Goal: Task Accomplishment & Management: Use online tool/utility

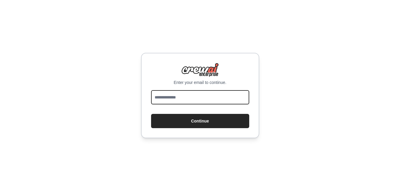
click at [191, 95] on input "email" at bounding box center [200, 97] width 98 height 14
type input "*"
type input "**********"
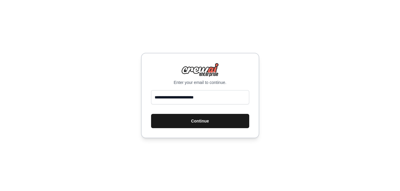
click at [196, 120] on button "Continue" at bounding box center [200, 121] width 98 height 14
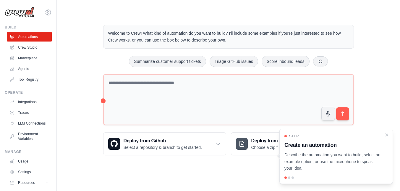
click at [226, 43] on p "Welcome to Crew! What kind of automation do you want to build? I'll include som…" at bounding box center [228, 37] width 241 height 14
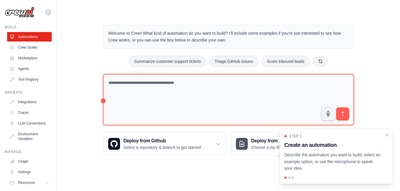
click at [166, 93] on textarea at bounding box center [228, 99] width 251 height 51
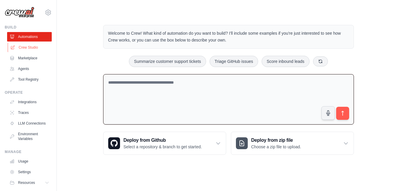
click at [33, 46] on link "Crew Studio" at bounding box center [30, 47] width 45 height 9
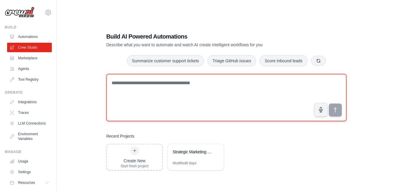
click at [147, 79] on textarea at bounding box center [226, 97] width 240 height 47
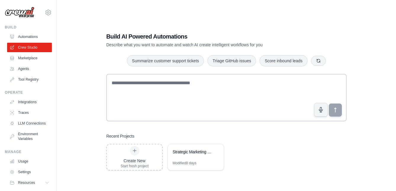
click at [26, 59] on link "Marketplace" at bounding box center [29, 57] width 45 height 9
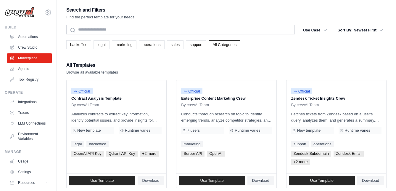
click at [35, 43] on link "Crew Studio" at bounding box center [29, 47] width 45 height 9
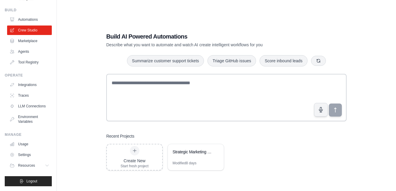
click at [31, 46] on link "Marketplace" at bounding box center [29, 40] width 45 height 9
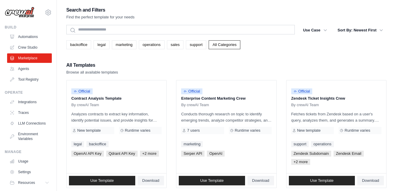
click at [36, 44] on link "Crew Studio" at bounding box center [29, 47] width 45 height 9
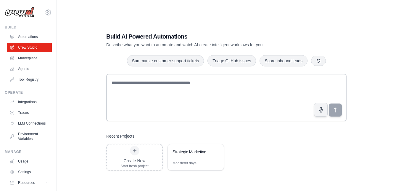
scroll to position [11, 0]
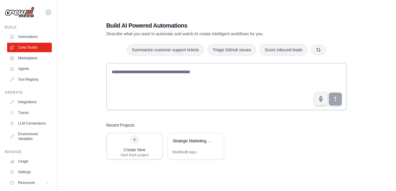
click at [201, 142] on div "Strategic Marketing Message Creator" at bounding box center [192, 141] width 41 height 6
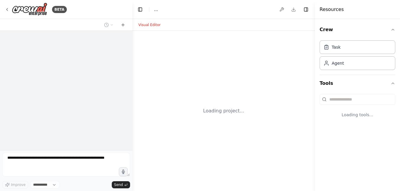
select select "****"
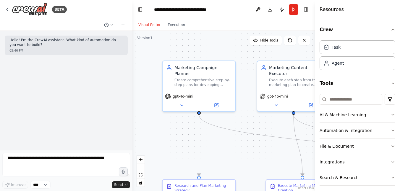
click at [307, 9] on button "Toggle Right Sidebar" at bounding box center [306, 9] width 8 height 8
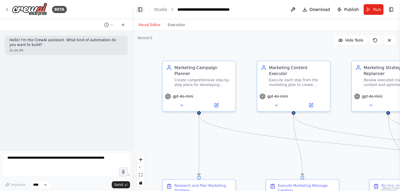
click at [140, 6] on button "Toggle Left Sidebar" at bounding box center [140, 9] width 8 height 8
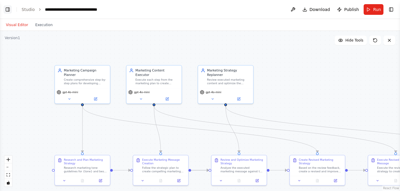
click at [7, 9] on button "Toggle Left Sidebar" at bounding box center [8, 9] width 8 height 8
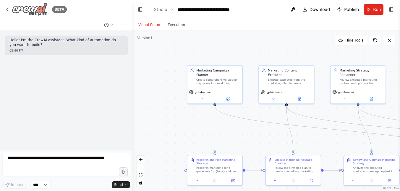
click at [9, 7] on icon at bounding box center [7, 9] width 5 height 5
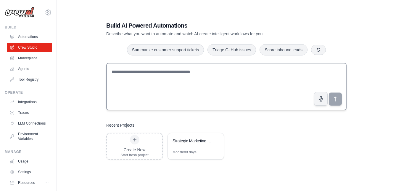
scroll to position [11, 0]
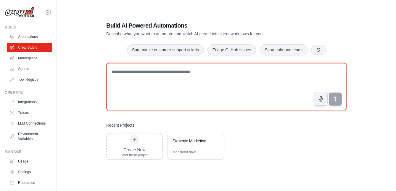
click at [145, 82] on textarea at bounding box center [226, 86] width 240 height 47
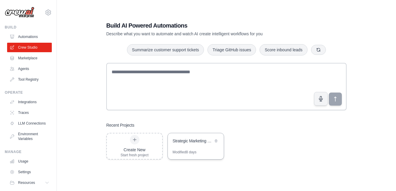
click at [195, 140] on div "Strategic Marketing Message Creator" at bounding box center [192, 141] width 41 height 6
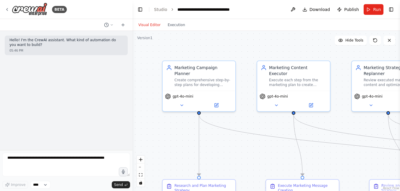
click at [66, 106] on div "Hello! I'm the CrewAI assistant. What kind of automation do you want to build? …" at bounding box center [66, 90] width 133 height 119
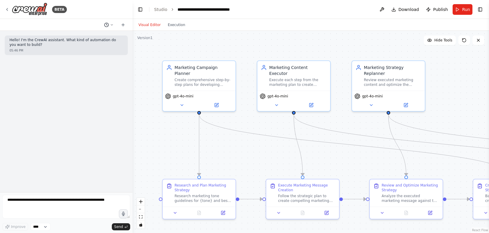
click at [107, 23] on icon at bounding box center [106, 24] width 5 height 5
click at [98, 46] on span "Is it possible to loop the Replanner agent task back to the planner" at bounding box center [90, 46] width 53 height 5
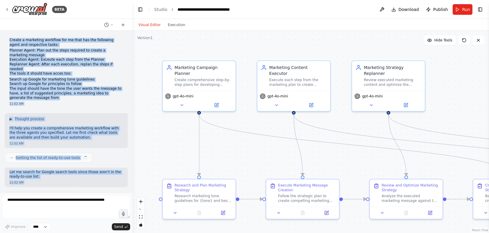
scroll to position [866, 0]
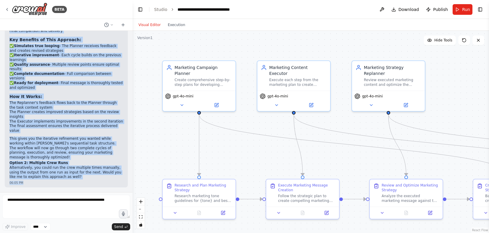
click at [69, 62] on p "✅ Simulates true looping - The Planner receives feedback and creates revised st…" at bounding box center [66, 67] width 114 height 46
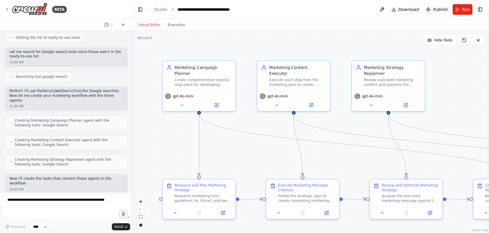
scroll to position [0, 0]
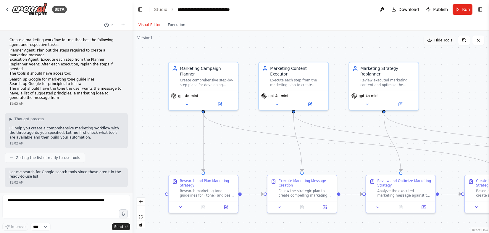
click at [400, 41] on span "Hide Tools" at bounding box center [443, 40] width 18 height 5
click at [400, 41] on span "Show Tools" at bounding box center [443, 40] width 20 height 5
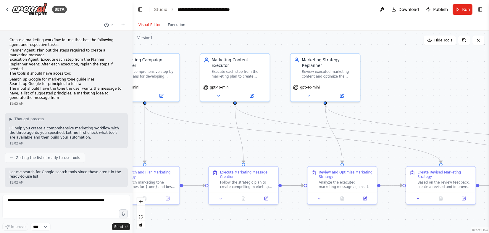
drag, startPoint x: 279, startPoint y: 126, endPoint x: 220, endPoint y: 117, distance: 59.2
click at [221, 117] on div ".deletable-edge-delete-btn { width: 20px; height: 20px; border: 0px solid #ffff…" at bounding box center [311, 132] width 356 height 202
click at [216, 95] on icon at bounding box center [218, 94] width 4 height 4
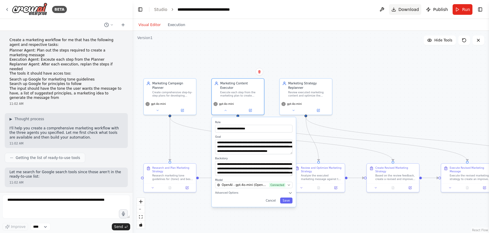
click at [400, 9] on span "Download" at bounding box center [408, 10] width 21 height 6
click at [400, 12] on button "Run" at bounding box center [463, 9] width 20 height 11
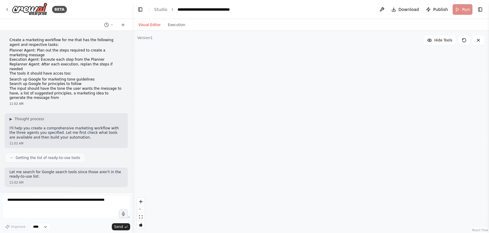
click at [400, 12] on header "**********" at bounding box center [311, 9] width 356 height 19
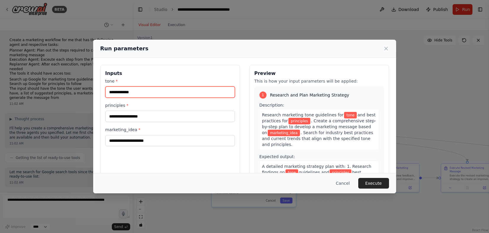
click at [196, 89] on input "tone *" at bounding box center [170, 91] width 130 height 11
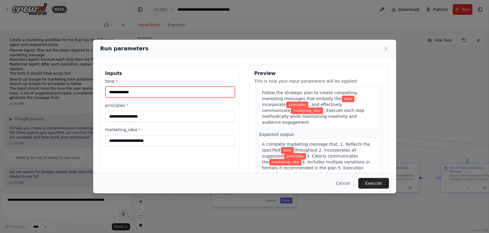
scroll to position [125, 0]
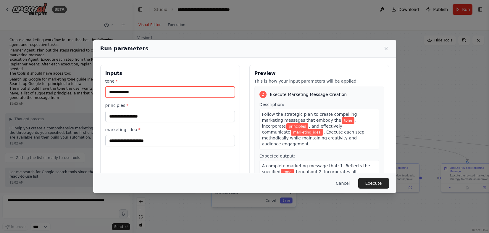
click at [184, 96] on input "tone *" at bounding box center [170, 91] width 130 height 11
type input "*****"
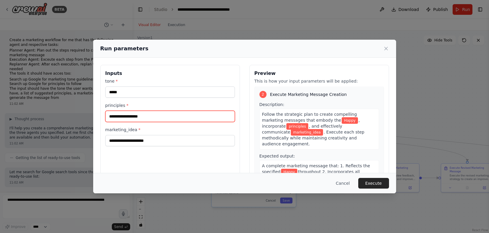
click at [124, 112] on input "principles *" at bounding box center [170, 116] width 130 height 11
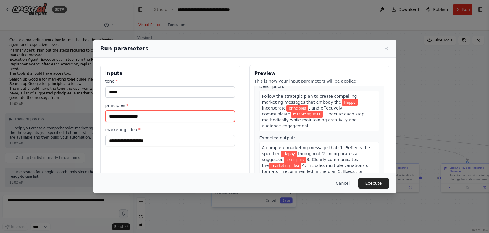
scroll to position [0, 0]
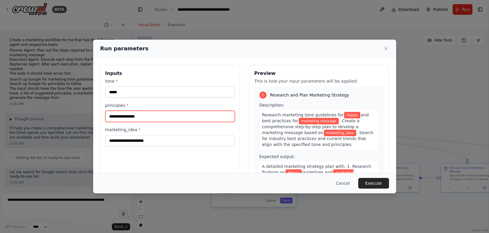
type input "**********"
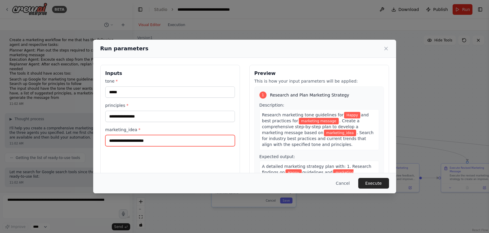
click at [168, 142] on input "marketing_idea *" at bounding box center [170, 140] width 130 height 11
type input "**********"
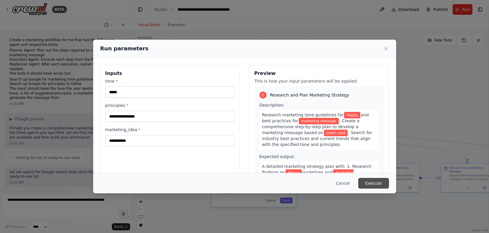
click at [373, 183] on button "Execute" at bounding box center [373, 183] width 31 height 11
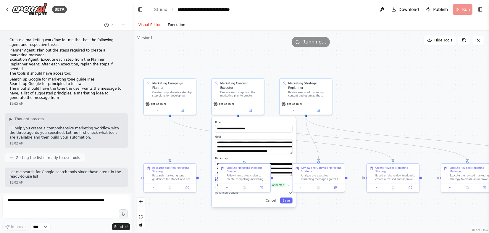
click at [172, 24] on button "Execution" at bounding box center [176, 24] width 25 height 7
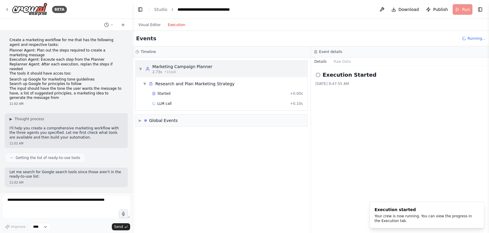
click at [198, 71] on div "2.73s • 1 task" at bounding box center [182, 72] width 60 height 5
click at [291, 123] on div "▶ Global Events" at bounding box center [222, 120] width 172 height 12
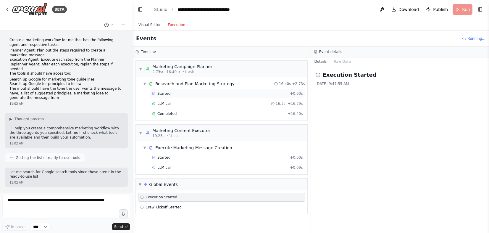
click at [246, 90] on div "Started + 0.00s" at bounding box center [227, 93] width 155 height 9
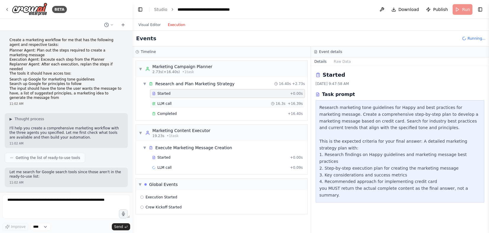
click at [268, 101] on div "LLM call 16.3s + 16.39s" at bounding box center [227, 103] width 151 height 5
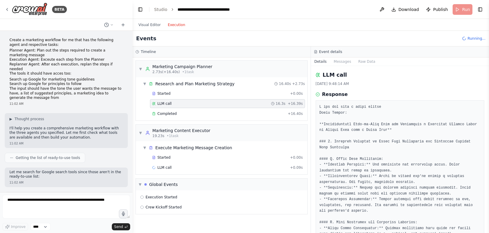
scroll to position [515, 0]
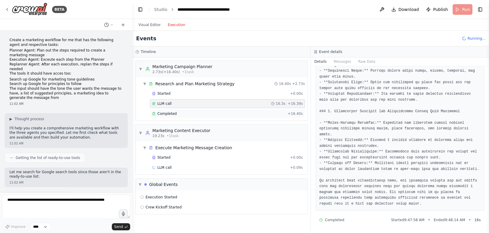
click at [269, 109] on div "Completed + 16.40s" at bounding box center [227, 113] width 155 height 9
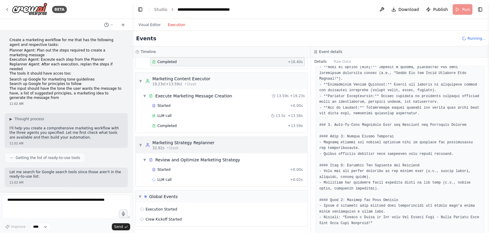
scroll to position [33, 0]
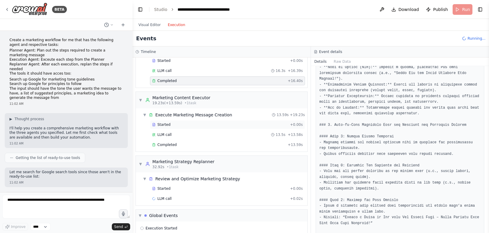
click at [193, 123] on div "Started" at bounding box center [219, 124] width 135 height 5
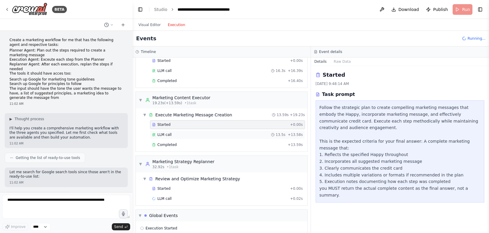
click at [182, 134] on div "LLM call 13.5s + 13.58s" at bounding box center [227, 134] width 151 height 5
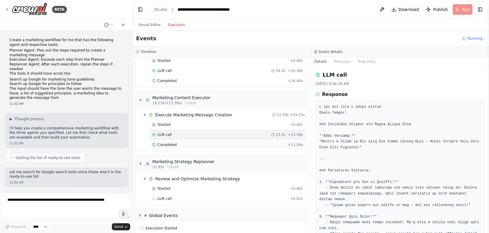
click at [165, 146] on span "Completed" at bounding box center [166, 144] width 19 height 5
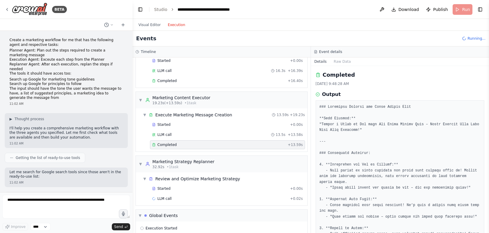
scroll to position [52, 0]
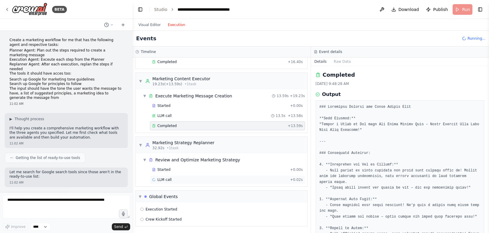
click at [174, 182] on div "LLM call + 0.02s" at bounding box center [227, 179] width 155 height 9
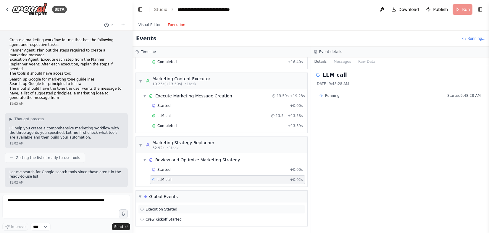
click at [158, 190] on div "Execution Started" at bounding box center [221, 209] width 167 height 9
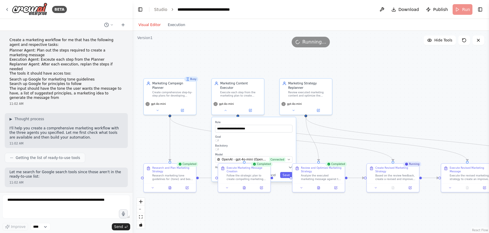
click at [152, 24] on button "Visual Editor" at bounding box center [149, 24] width 29 height 7
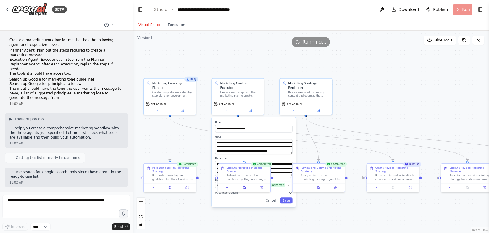
click at [301, 121] on div ".deletable-edge-delete-btn { width: 20px; height: 20px; border: 0px solid #ffff…" at bounding box center [311, 132] width 356 height 202
click at [400, 138] on icon "Edge from 143eb001-6ee3-4427-b276-a404344979db to 85a802af-373b-44bd-b352-8207d…" at bounding box center [424, 139] width 236 height 44
click at [400, 89] on div ".deletable-edge-delete-btn { width: 20px; height: 20px; border: 0px solid #ffff…" at bounding box center [311, 132] width 356 height 202
click at [376, 118] on div ".deletable-edge-delete-btn { width: 20px; height: 20px; border: 0px solid #ffff…" at bounding box center [311, 132] width 356 height 202
click at [270, 190] on button "Cancel" at bounding box center [270, 200] width 15 height 6
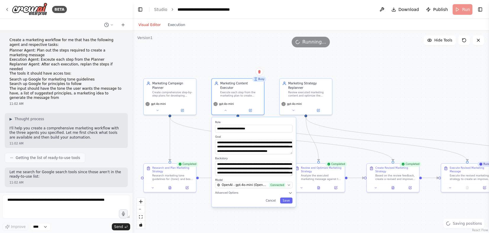
click at [271, 190] on div "**********" at bounding box center [254, 162] width 84 height 90
click at [269, 190] on button "Cancel" at bounding box center [270, 200] width 15 height 6
click at [270, 190] on button "Cancel" at bounding box center [270, 200] width 15 height 6
click at [400, 8] on header "**********" at bounding box center [311, 9] width 356 height 19
drag, startPoint x: 393, startPoint y: 143, endPoint x: 351, endPoint y: 117, distance: 50.0
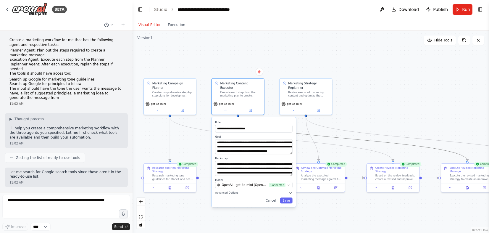
click at [351, 117] on div ".deletable-edge-delete-btn { width: 20px; height: 20px; border: 0px solid #ffff…" at bounding box center [311, 132] width 356 height 202
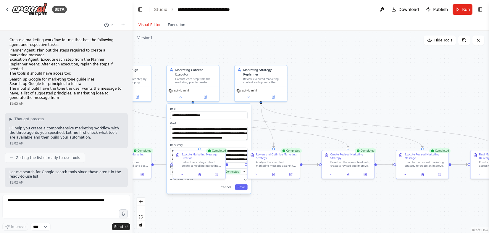
drag, startPoint x: 346, startPoint y: 119, endPoint x: 261, endPoint y: 93, distance: 88.2
click at [261, 93] on div ".deletable-edge-delete-btn { width: 20px; height: 20px; border: 0px solid #ffff…" at bounding box center [311, 132] width 356 height 202
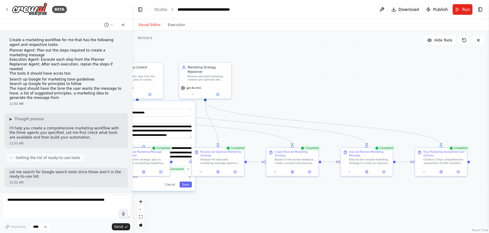
drag, startPoint x: 356, startPoint y: 100, endPoint x: 343, endPoint y: 111, distance: 17.8
click at [343, 112] on div ".deletable-edge-delete-btn { width: 20px; height: 20px; border: 0px solid #ffff…" at bounding box center [311, 132] width 356 height 202
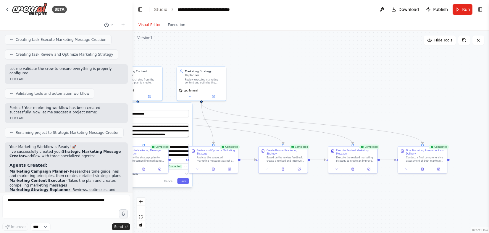
scroll to position [597, 0]
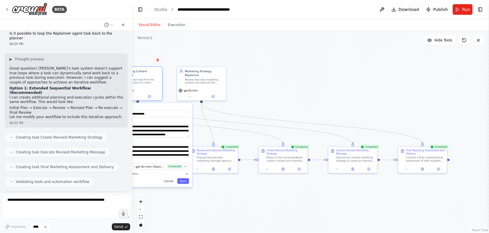
click at [167, 183] on button "Cancel" at bounding box center [169, 181] width 14 height 6
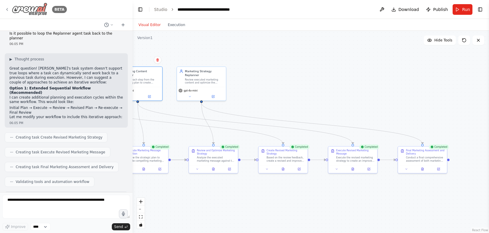
click at [14, 3] on img at bounding box center [29, 9] width 35 height 13
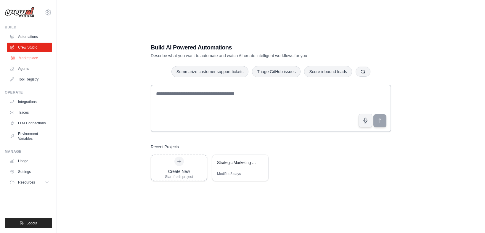
click at [30, 60] on link "Marketplace" at bounding box center [30, 57] width 45 height 9
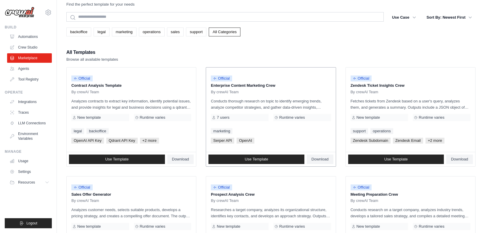
scroll to position [4, 0]
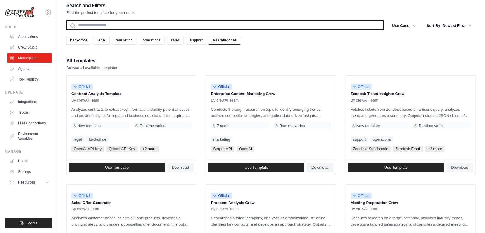
click at [145, 27] on input "text" at bounding box center [224, 24] width 317 height 9
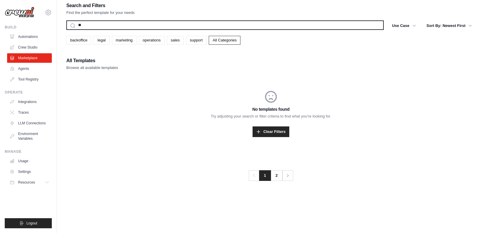
type input "*"
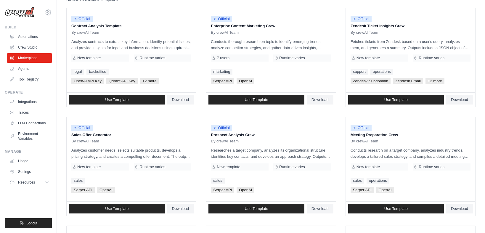
scroll to position [9, 0]
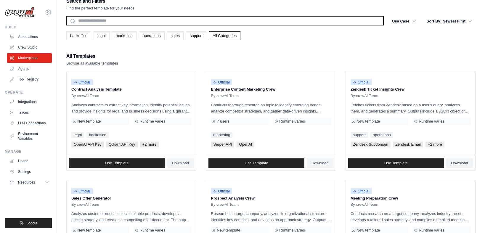
click at [22, 12] on img at bounding box center [20, 12] width 30 height 11
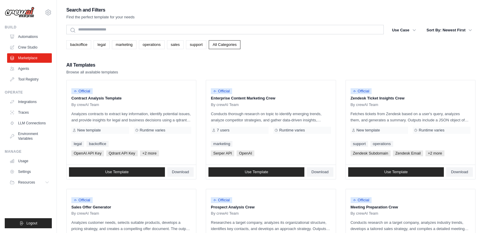
click at [20, 14] on img at bounding box center [20, 12] width 30 height 11
click at [46, 14] on icon at bounding box center [48, 12] width 5 height 5
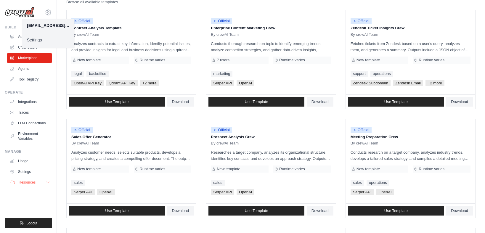
click at [38, 179] on button "Resources" at bounding box center [30, 181] width 45 height 9
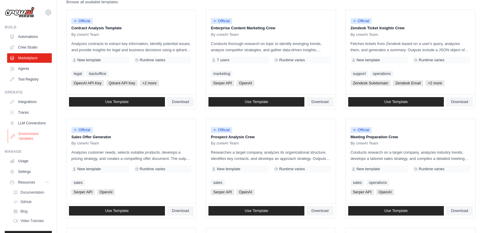
scroll to position [17, 0]
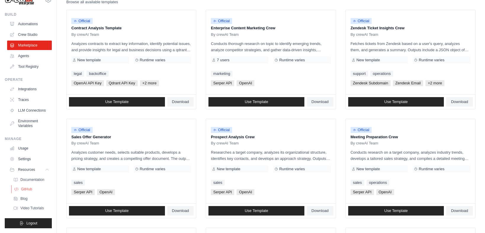
click at [32, 190] on link "GitHub" at bounding box center [31, 189] width 41 height 8
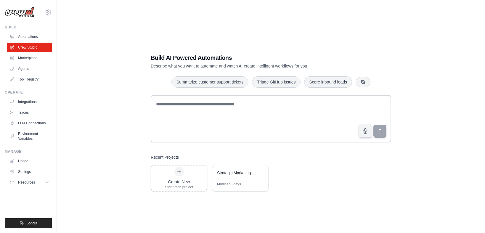
scroll to position [3, 0]
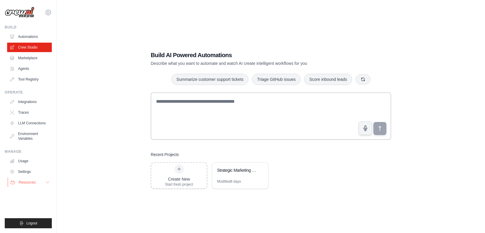
drag, startPoint x: 30, startPoint y: 177, endPoint x: 19, endPoint y: 185, distance: 14.0
click at [19, 185] on ul "Usage Settings Resources Documentation Blog" at bounding box center [29, 171] width 45 height 31
click at [19, 185] on button "Resources" at bounding box center [30, 181] width 45 height 9
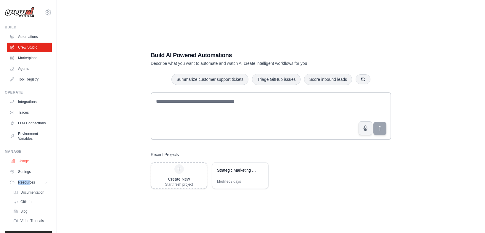
scroll to position [17, 0]
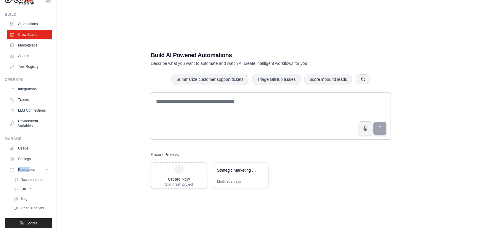
click at [63, 180] on div "Build AI Powered Automations Describe what you want to automate and watch AI cr…" at bounding box center [271, 119] width 428 height 233
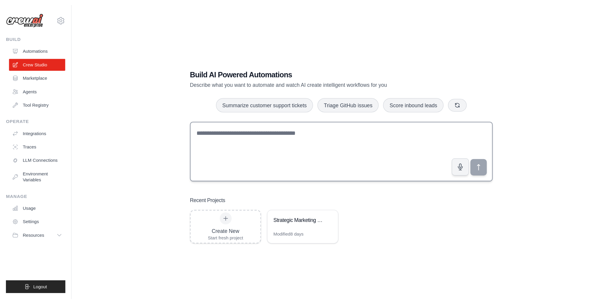
scroll to position [3, 0]
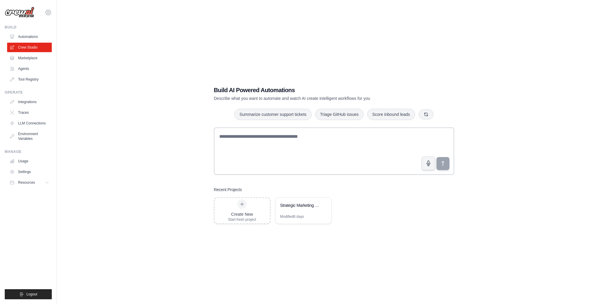
click at [49, 12] on icon at bounding box center [48, 13] width 2 height 2
